Goal: Information Seeking & Learning: Learn about a topic

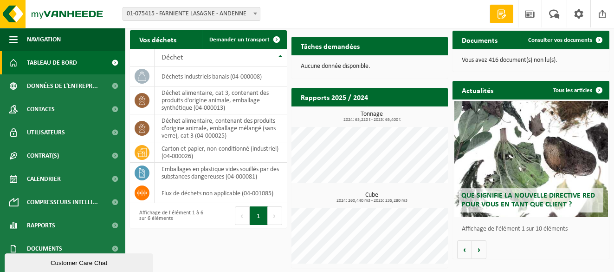
scroll to position [144, 0]
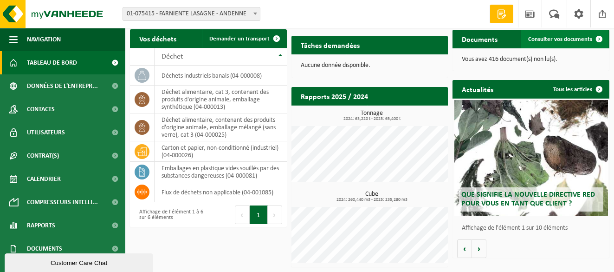
click at [602, 36] on span at bounding box center [599, 39] width 19 height 19
click at [534, 136] on div "Que signifie la nouvelle directive RED pour vous en tant que client ?" at bounding box center [532, 158] width 154 height 116
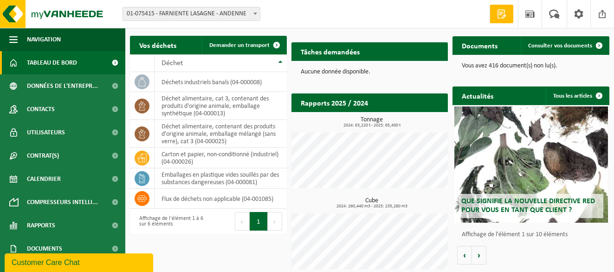
scroll to position [144, 0]
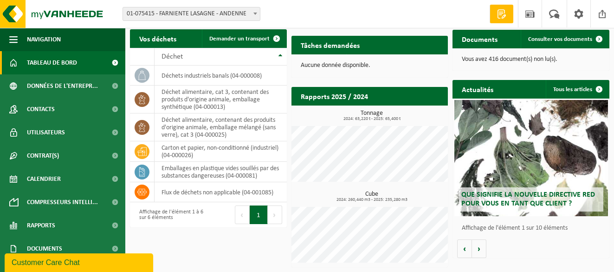
click at [567, 195] on span "Que signifie la nouvelle directive RED pour vous en tant que client ?" at bounding box center [528, 199] width 134 height 16
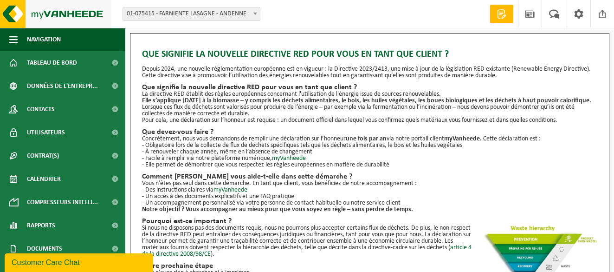
click at [11, 7] on img at bounding box center [55, 14] width 111 height 28
